Goal: Check status: Check status

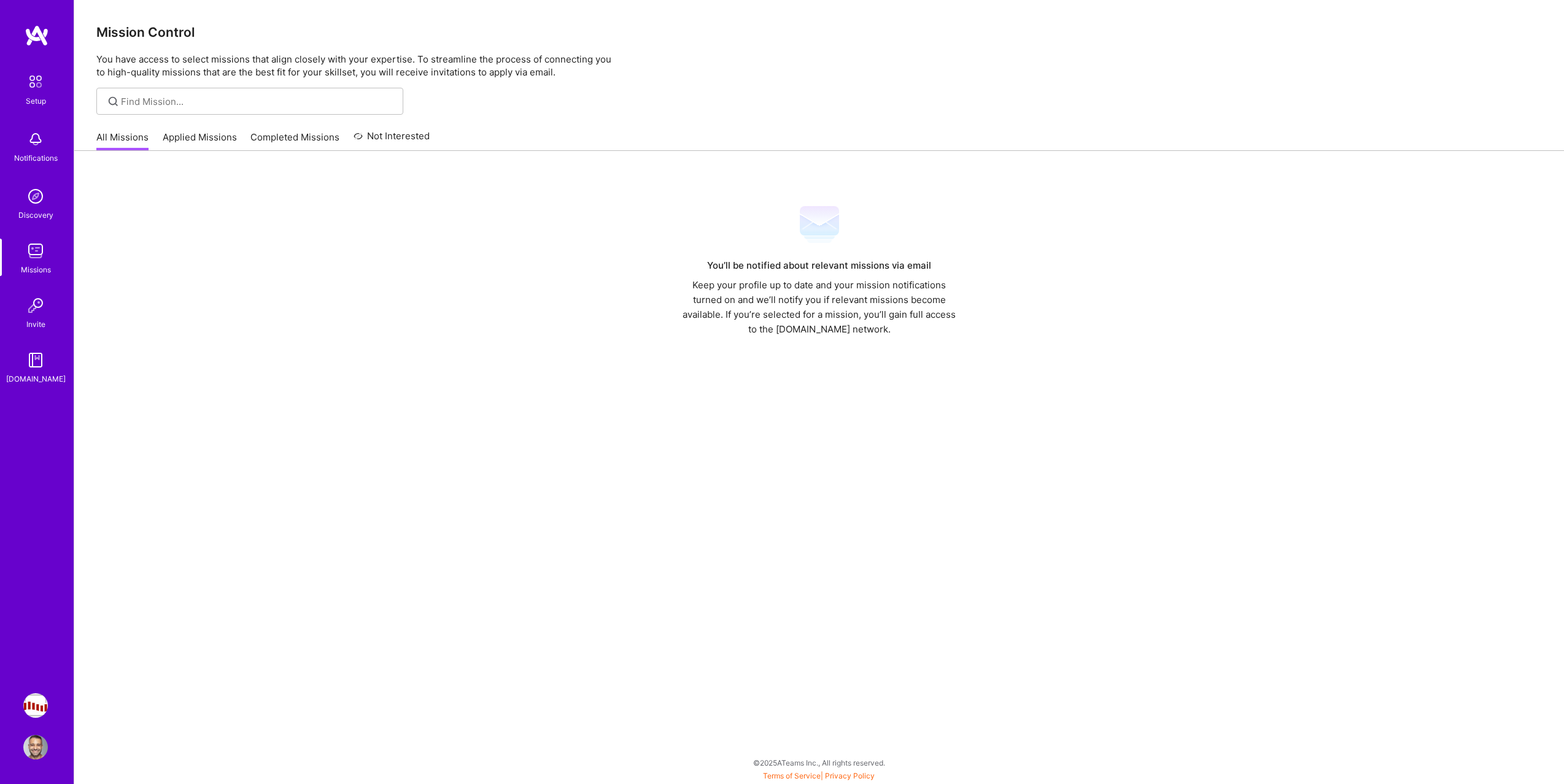
click at [186, 137] on link "Applied Missions" at bounding box center [199, 141] width 75 height 20
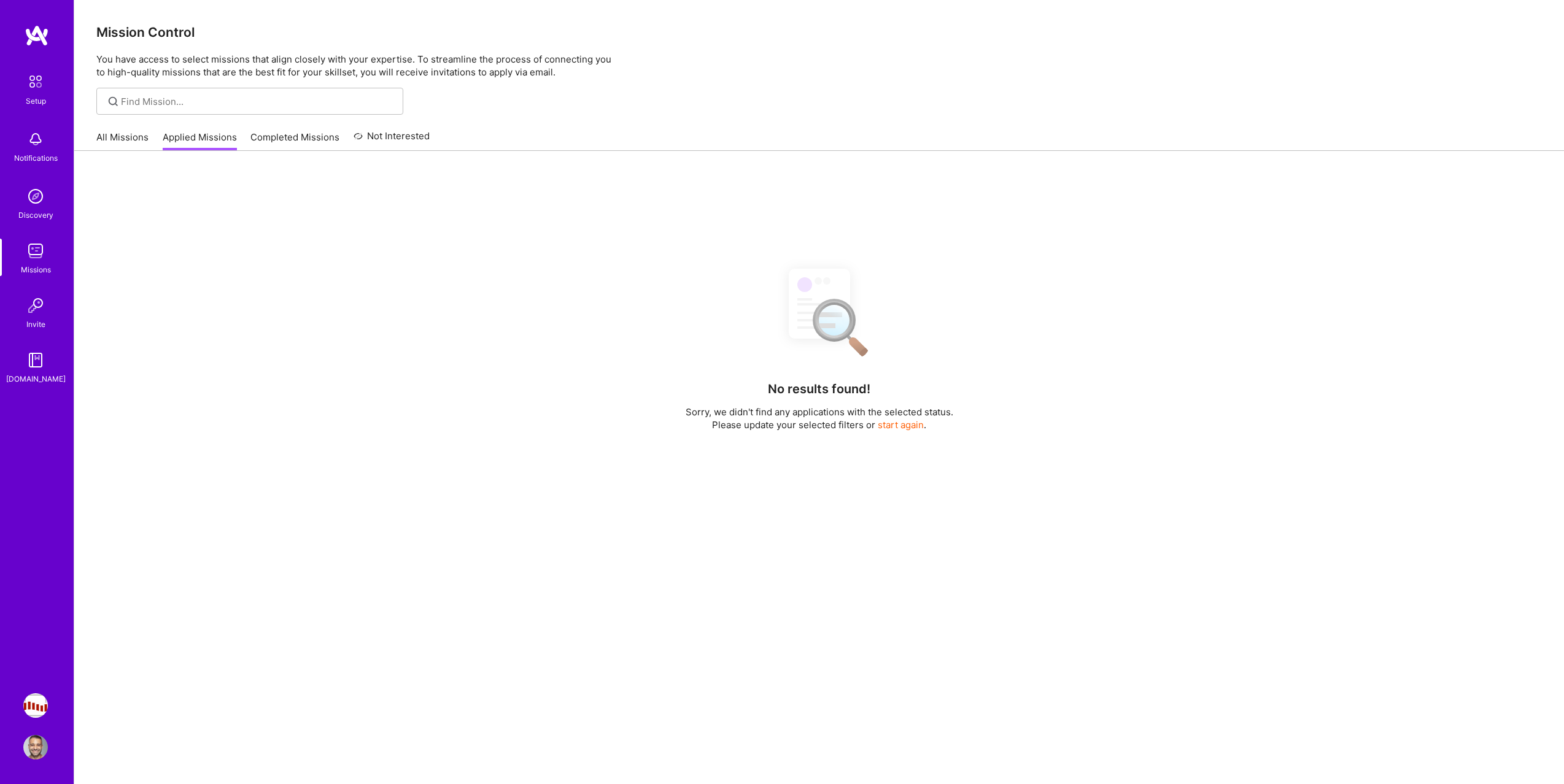
click at [281, 136] on link "Completed Missions" at bounding box center [295, 141] width 89 height 20
click at [32, 311] on img at bounding box center [35, 305] width 24 height 24
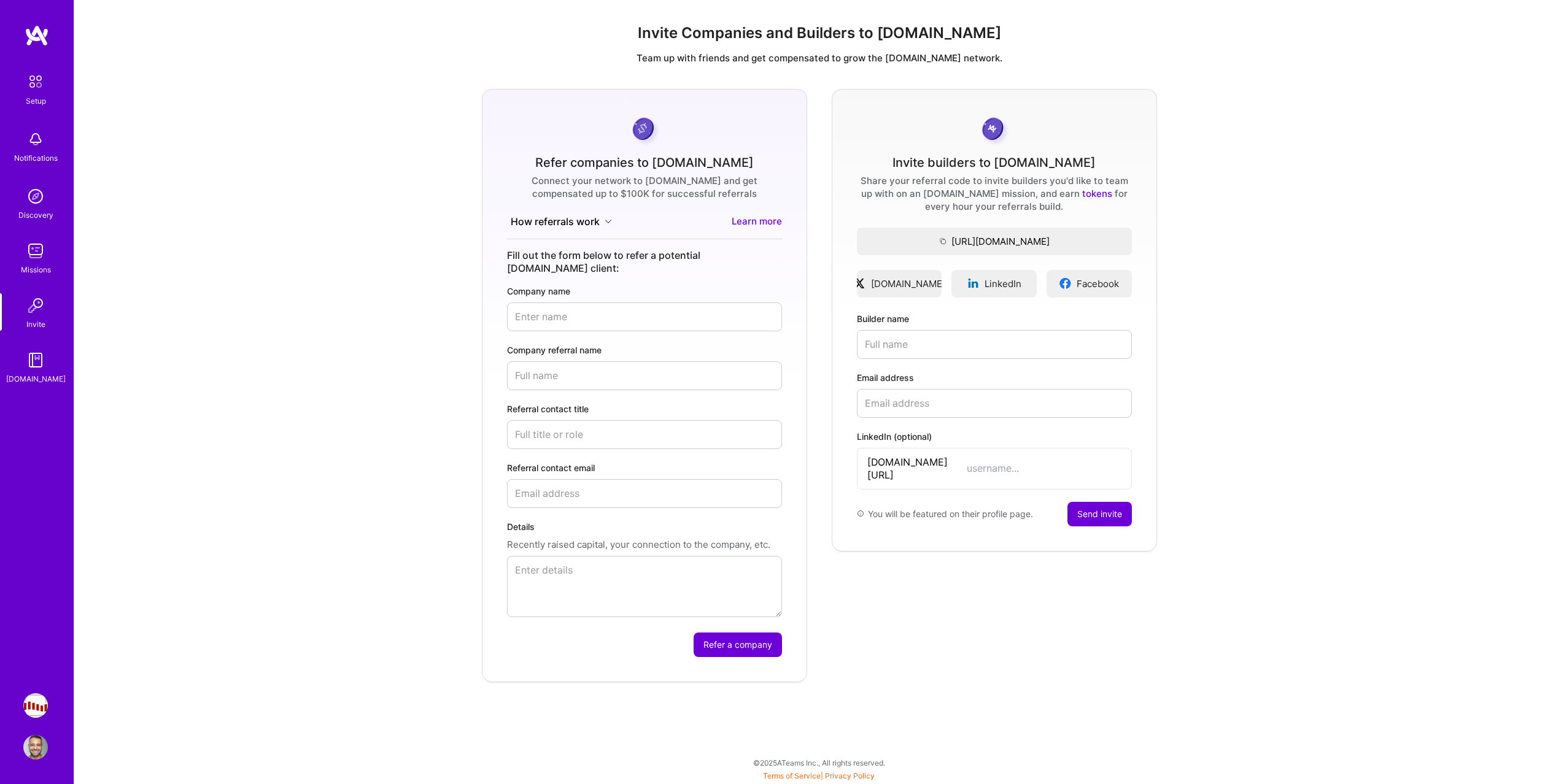
click at [45, 243] on img at bounding box center [35, 251] width 24 height 24
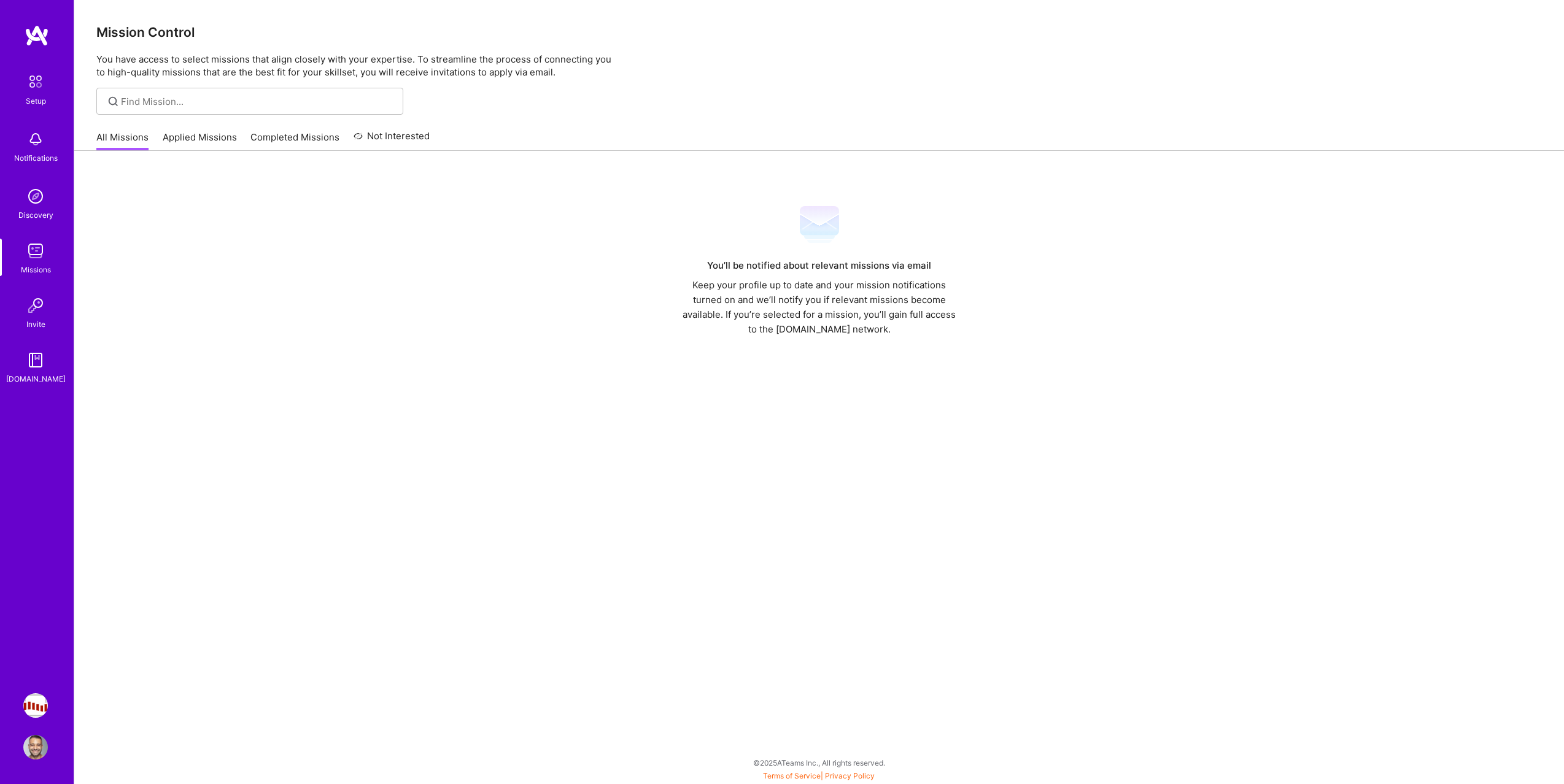
click at [52, 705] on div "Setup Notifications Discovery Missions Invite [DOMAIN_NAME] [URL]: AI Engineer …" at bounding box center [37, 392] width 74 height 784
click at [36, 705] on img at bounding box center [35, 705] width 24 height 24
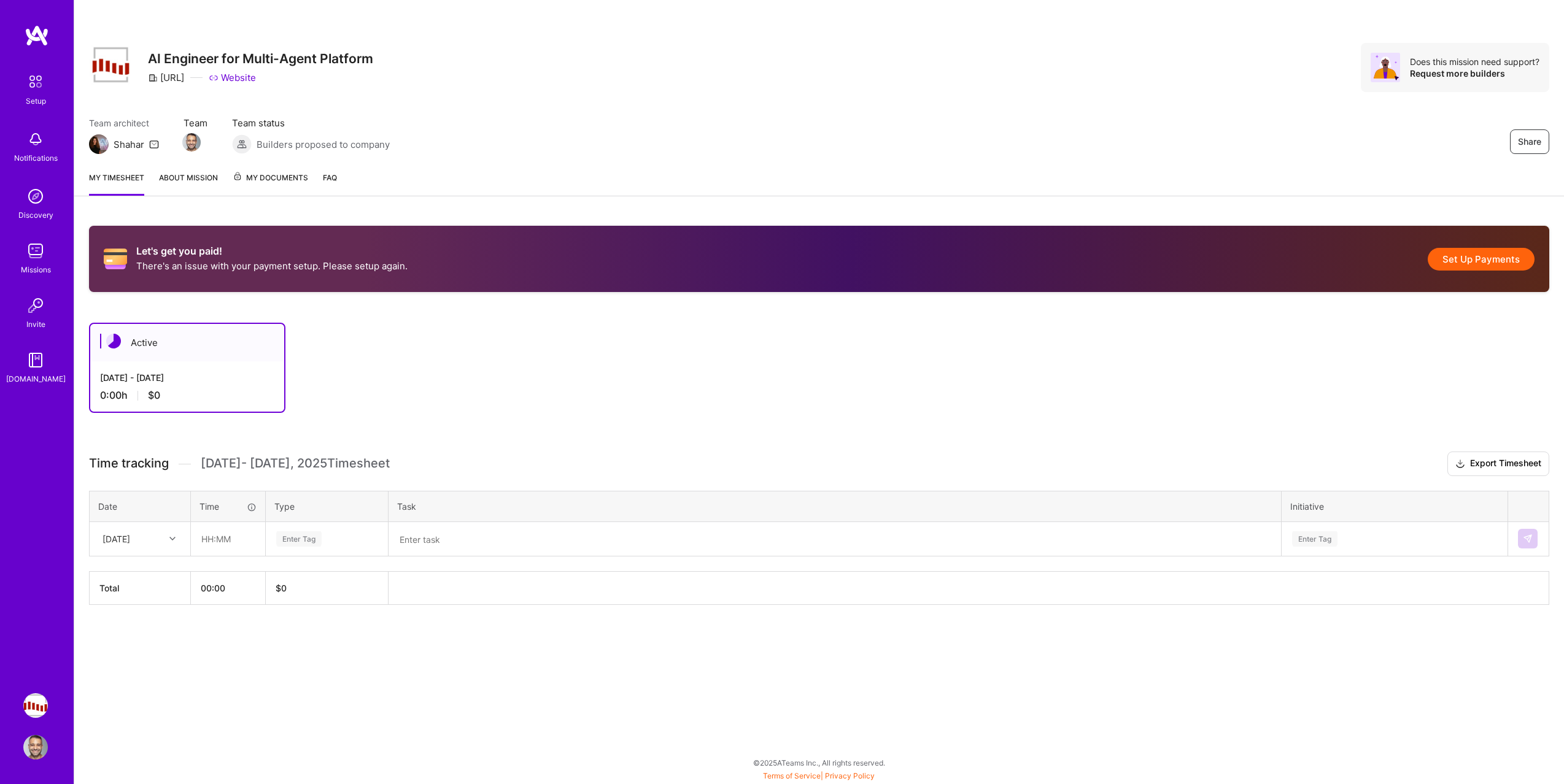
click at [195, 187] on link "About Mission" at bounding box center [188, 183] width 59 height 24
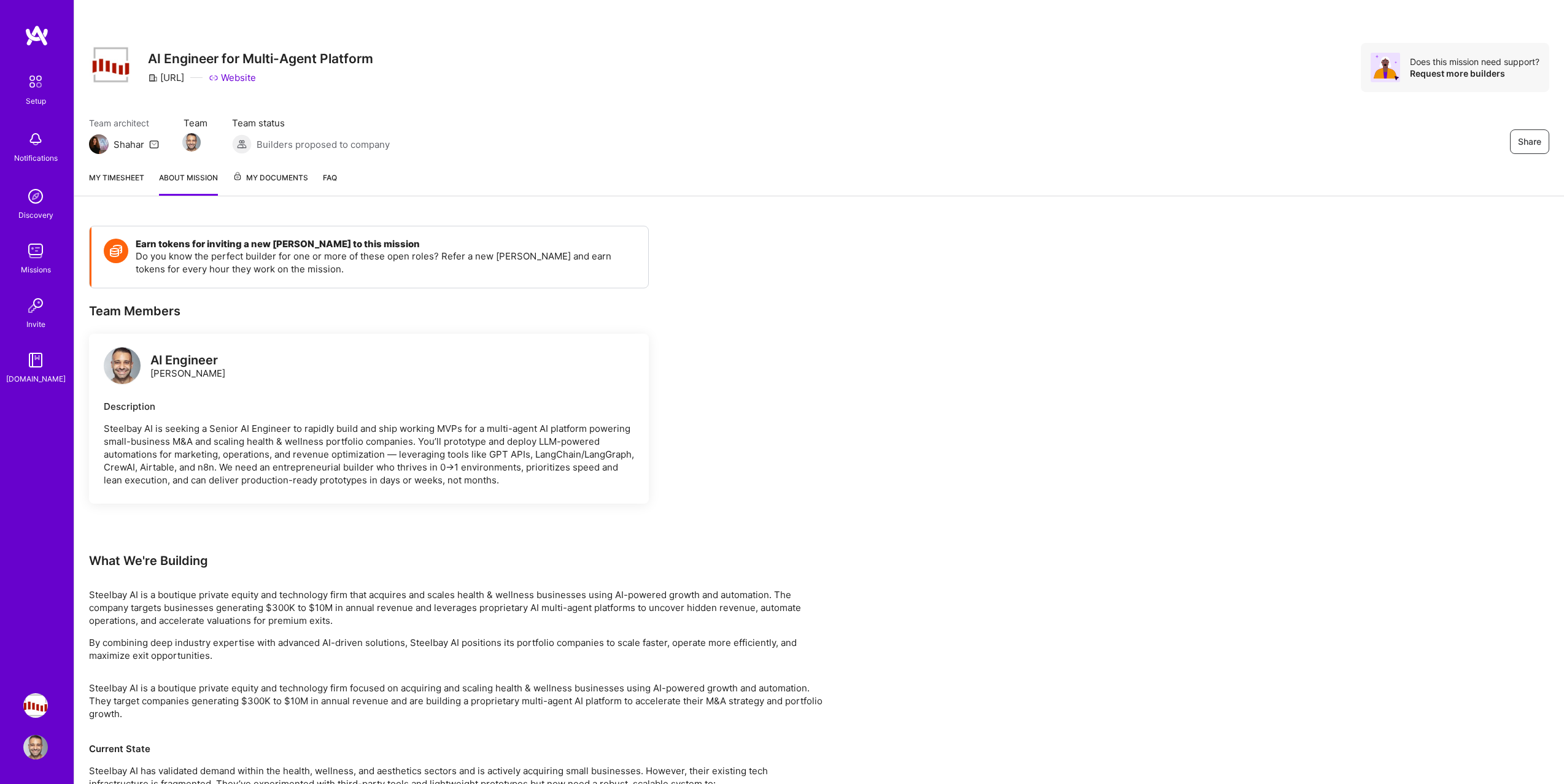
click at [267, 180] on span "My Documents" at bounding box center [270, 178] width 75 height 13
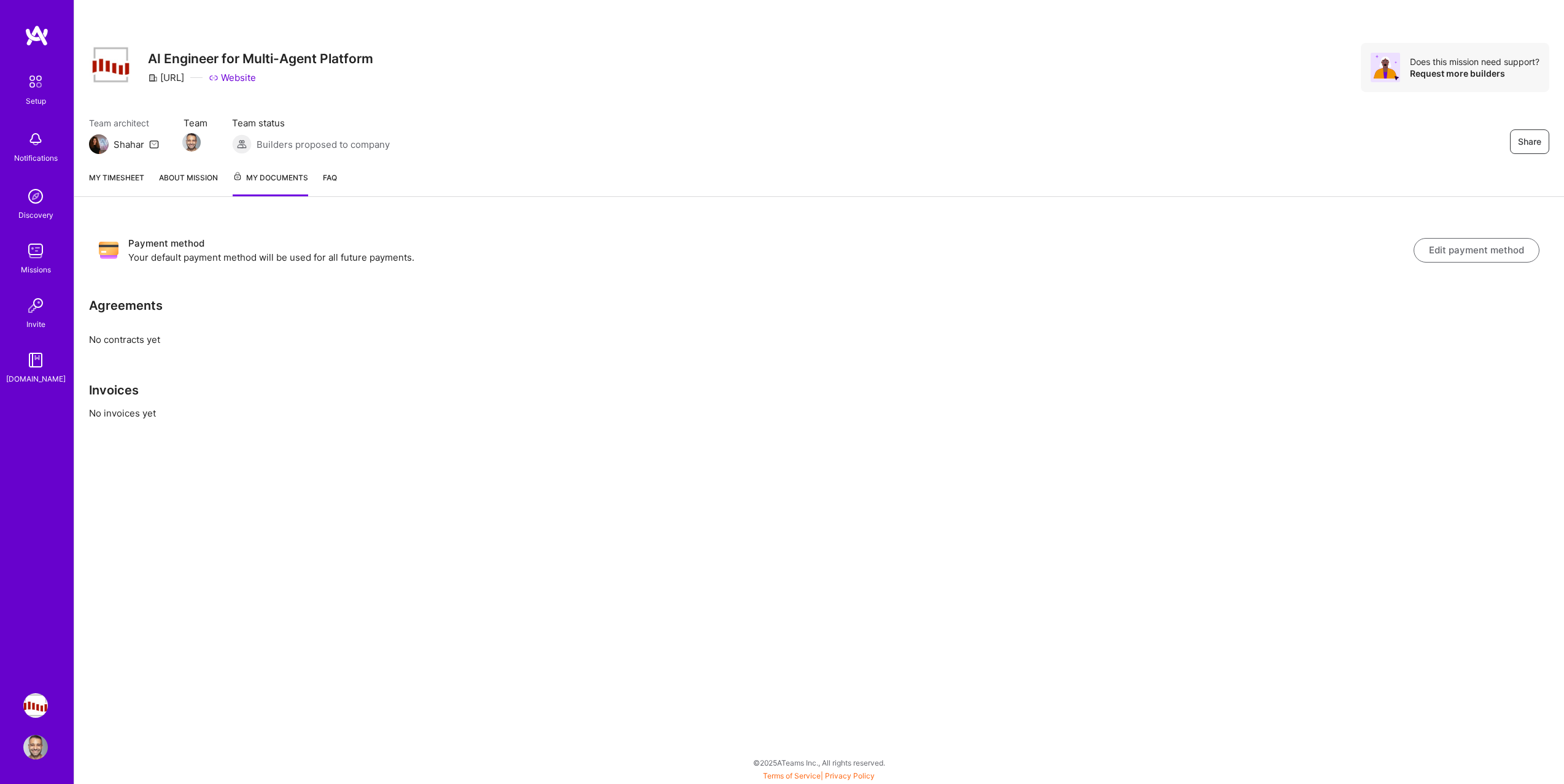
click at [203, 181] on link "About Mission" at bounding box center [188, 184] width 59 height 25
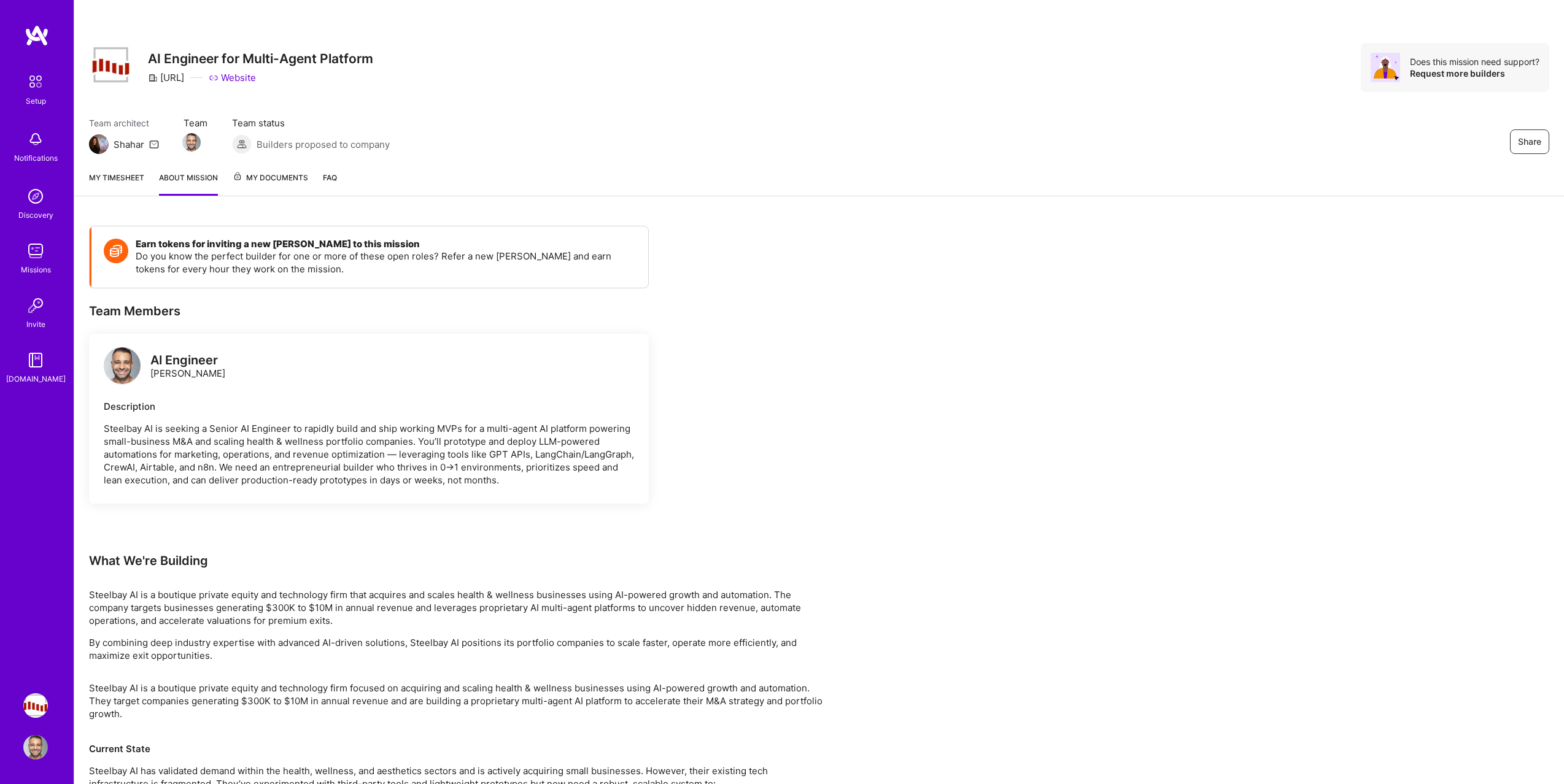
click at [137, 186] on link "My timesheet" at bounding box center [116, 183] width 55 height 24
